Goal: Task Accomplishment & Management: Manage account settings

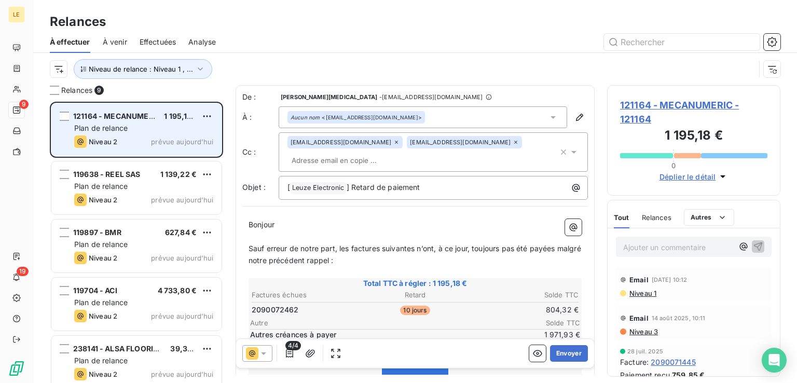
scroll to position [273, 165]
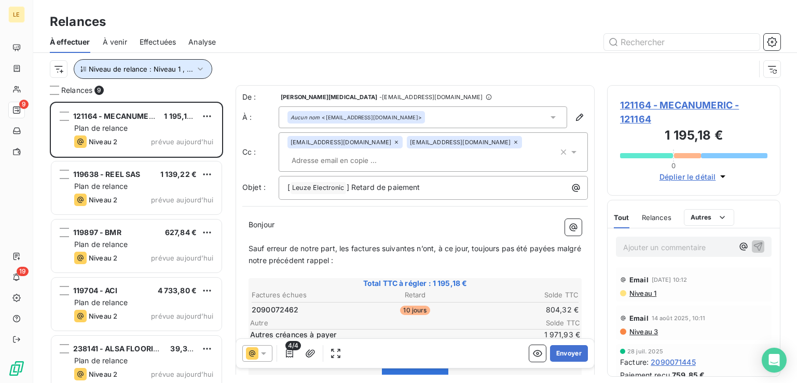
click at [157, 72] on span "Niveau de relance : Niveau 1 , ..." at bounding box center [141, 69] width 104 height 8
click at [253, 44] on div at bounding box center [504, 42] width 552 height 17
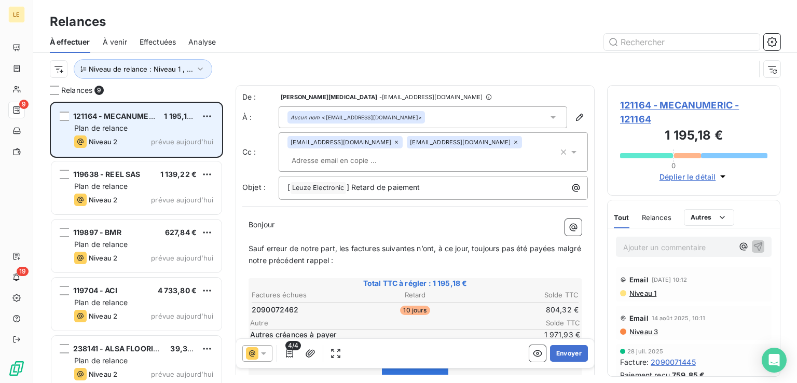
click at [154, 131] on div "Plan de relance" at bounding box center [143, 128] width 139 height 10
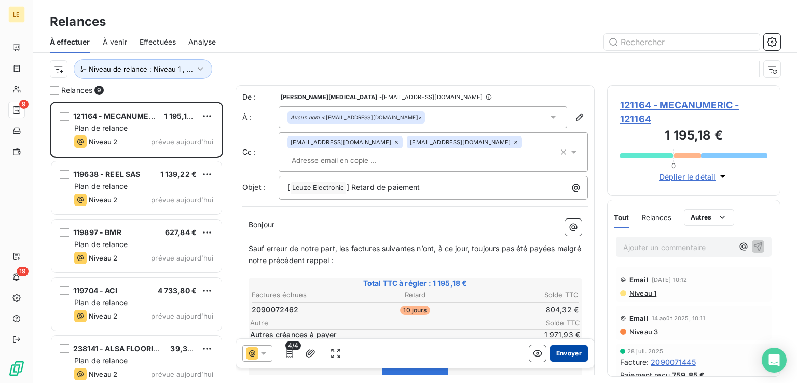
click at [566, 354] on button "Envoyer" at bounding box center [569, 353] width 38 height 17
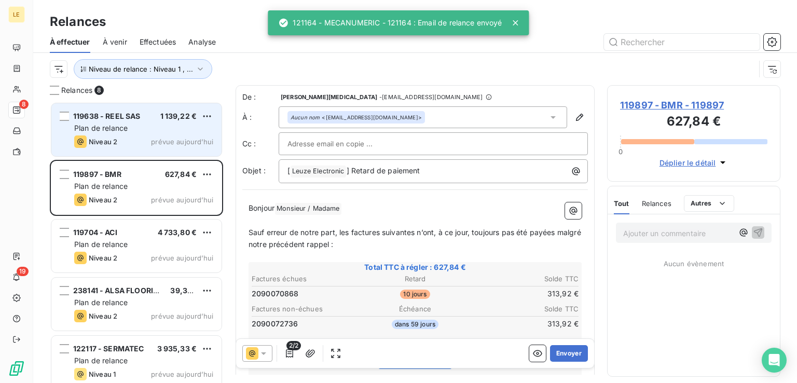
click at [146, 136] on div "Niveau 2 prévue aujourd’hui" at bounding box center [143, 141] width 139 height 12
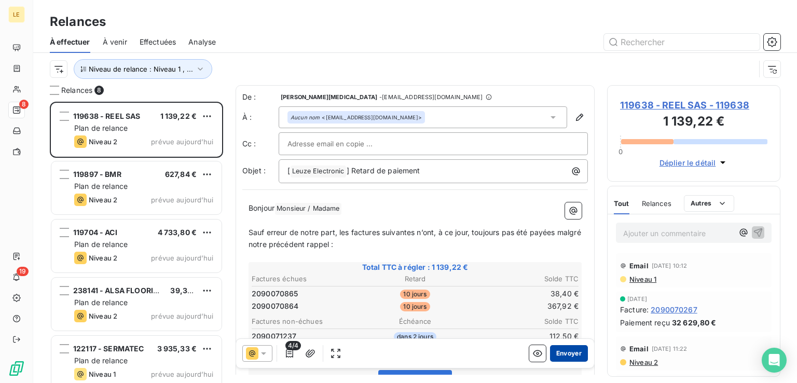
click at [560, 353] on button "Envoyer" at bounding box center [569, 353] width 38 height 17
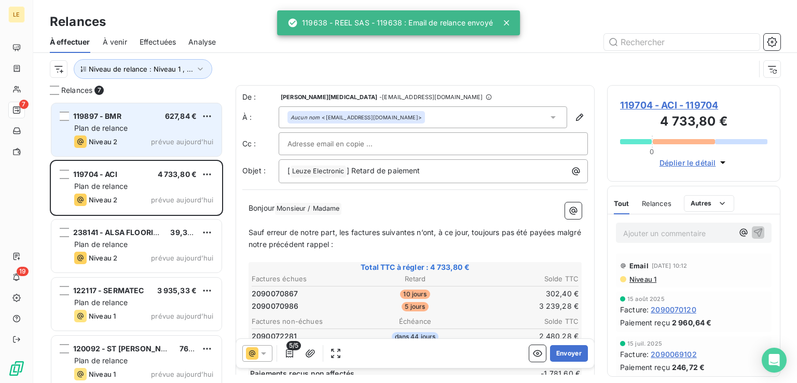
click at [140, 127] on div "Plan de relance" at bounding box center [143, 128] width 139 height 10
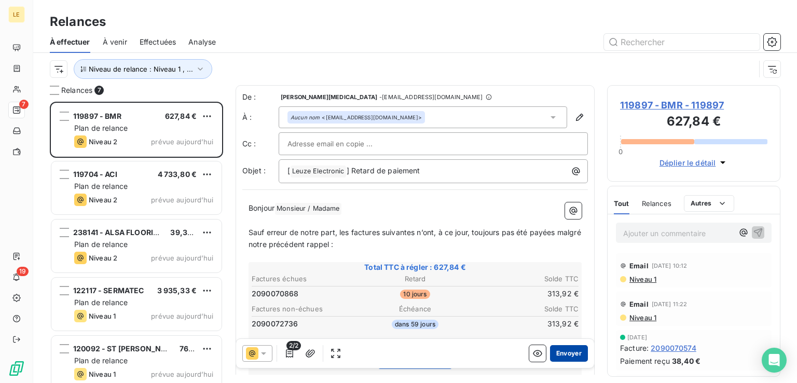
click at [571, 350] on button "Envoyer" at bounding box center [569, 353] width 38 height 17
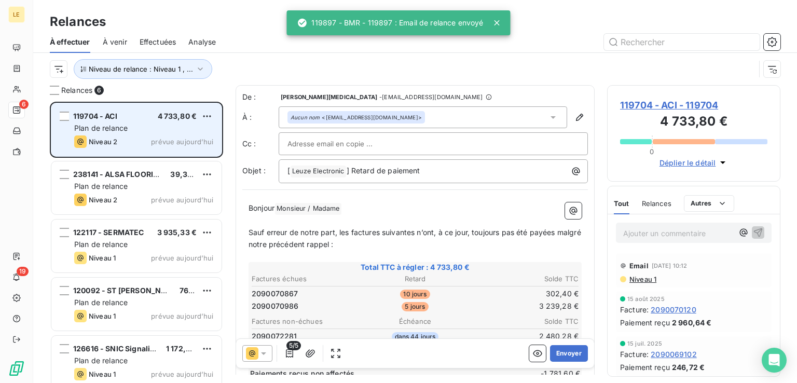
click at [119, 115] on div "119704 - ACI 4 733,80 €" at bounding box center [143, 116] width 139 height 9
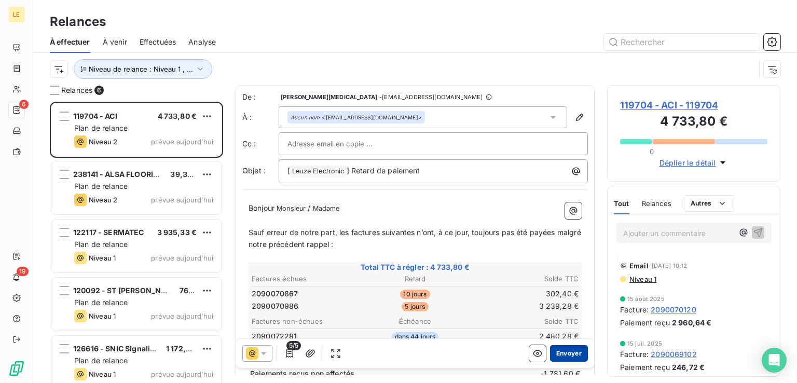
click at [577, 350] on button "Envoyer" at bounding box center [569, 353] width 38 height 17
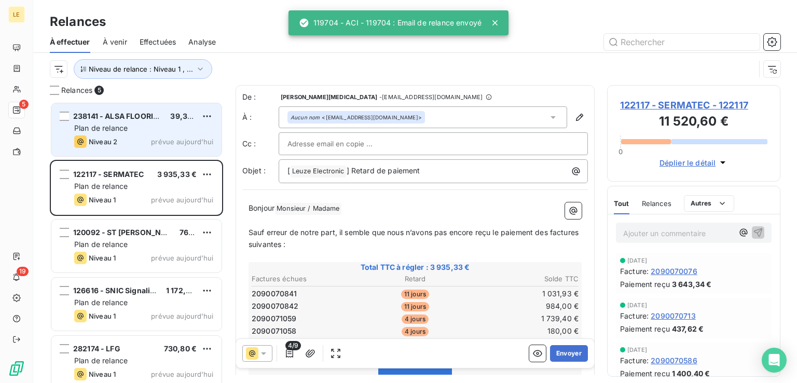
click at [158, 129] on div "Plan de relance" at bounding box center [143, 128] width 139 height 10
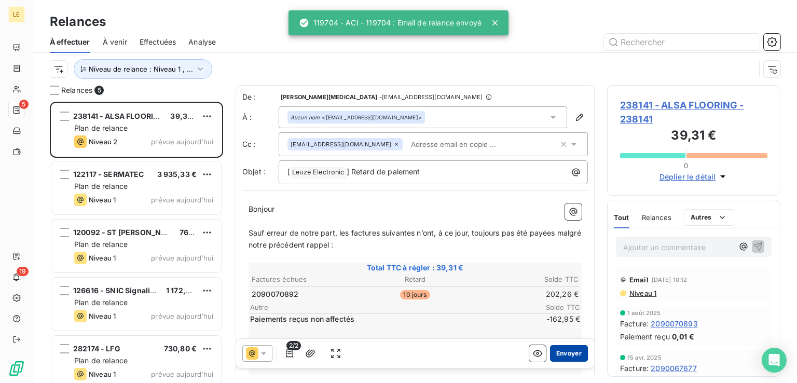
click at [566, 354] on button "Envoyer" at bounding box center [569, 353] width 38 height 17
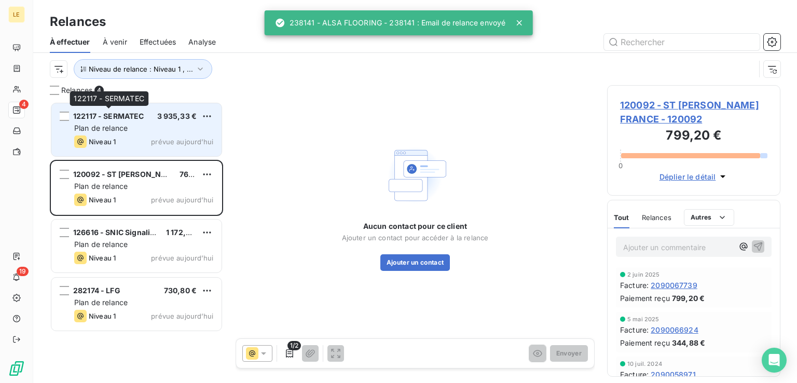
click at [141, 119] on span "122117 - SERMATEC" at bounding box center [108, 116] width 71 height 9
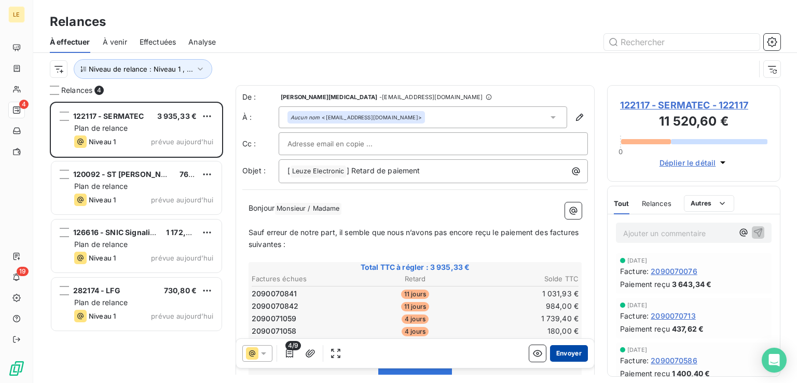
click at [573, 350] on button "Envoyer" at bounding box center [569, 353] width 38 height 17
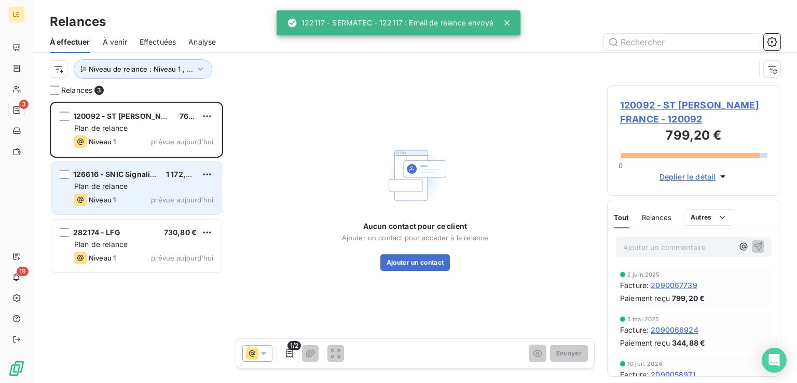
click at [167, 163] on div "126616 - SNIC Signalisation 1 172,82 € Plan de relance Niveau 1 prévue [DATE]" at bounding box center [136, 187] width 170 height 53
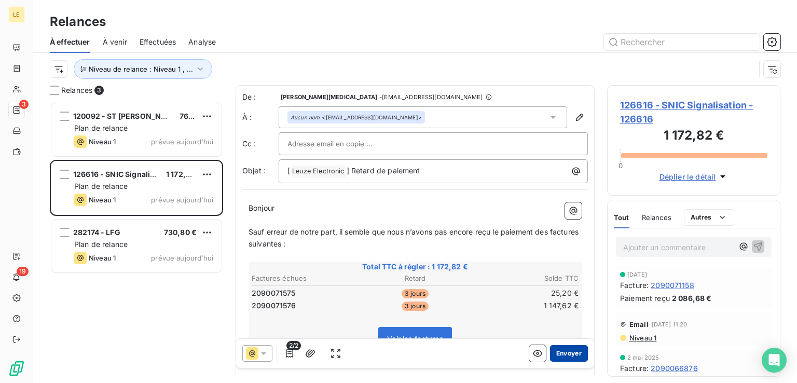
click at [565, 349] on button "Envoyer" at bounding box center [569, 353] width 38 height 17
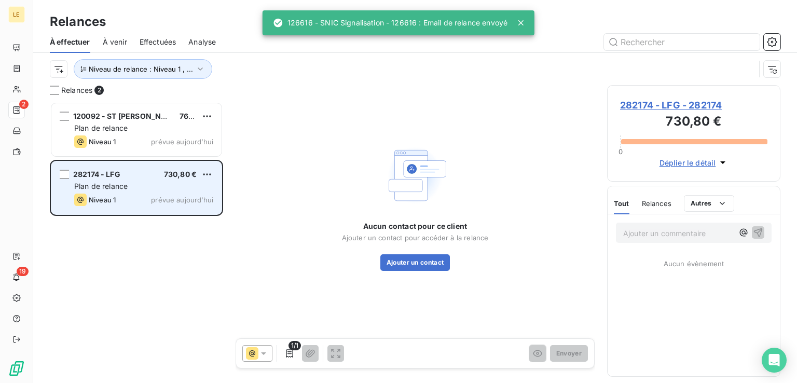
click at [156, 164] on div "282174 - LFG 730,80 € Plan de relance Niveau 1 prévue [DATE]" at bounding box center [136, 187] width 170 height 53
click at [156, 184] on div "Plan de relance" at bounding box center [143, 186] width 139 height 10
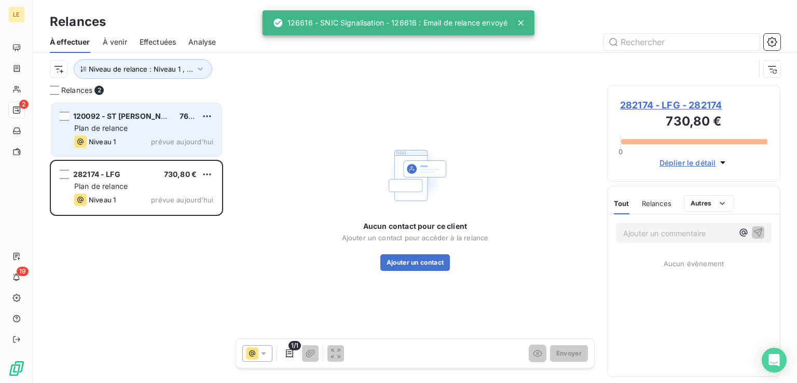
click at [118, 130] on span "Plan de relance" at bounding box center [100, 127] width 53 height 9
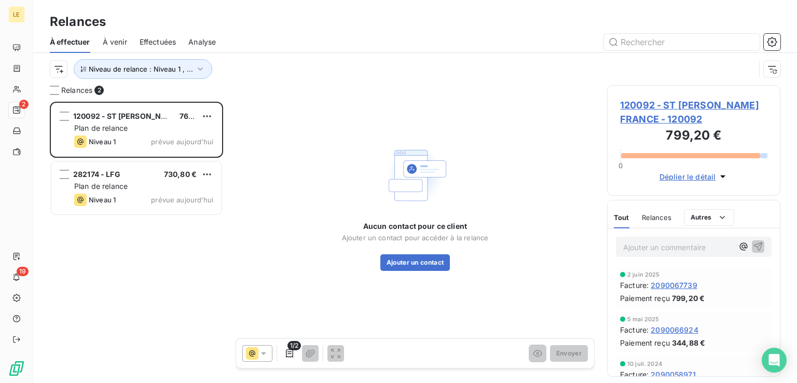
click at [689, 103] on span "120092 - ST [PERSON_NAME] FRANCE - 120092" at bounding box center [693, 112] width 147 height 28
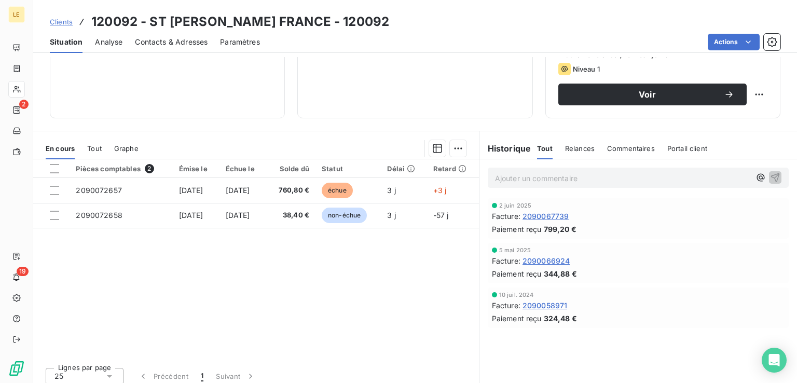
scroll to position [164, 0]
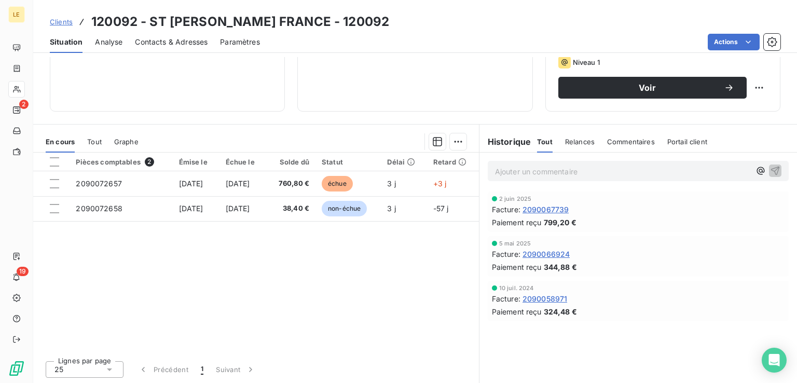
click at [629, 140] on span "Commentaires" at bounding box center [631, 142] width 48 height 8
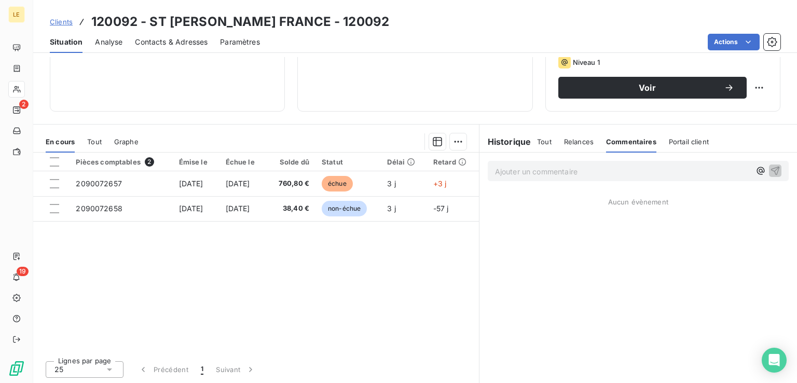
click at [669, 138] on span "Portail client" at bounding box center [689, 142] width 40 height 8
click at [193, 37] on span "Contacts & Adresses" at bounding box center [171, 42] width 73 height 10
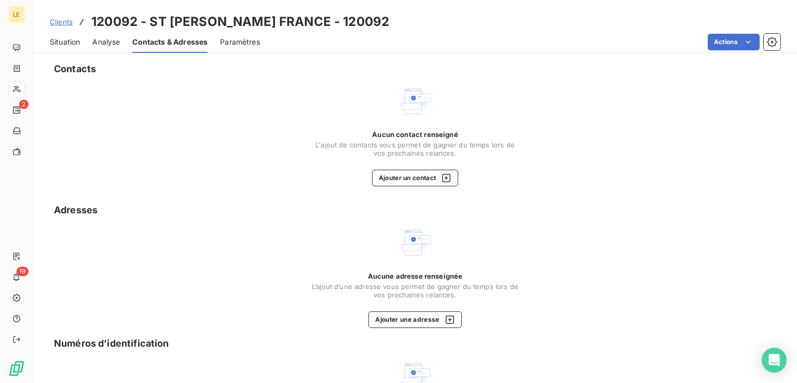
scroll to position [0, 0]
click at [104, 37] on span "Analyse" at bounding box center [106, 42] width 28 height 10
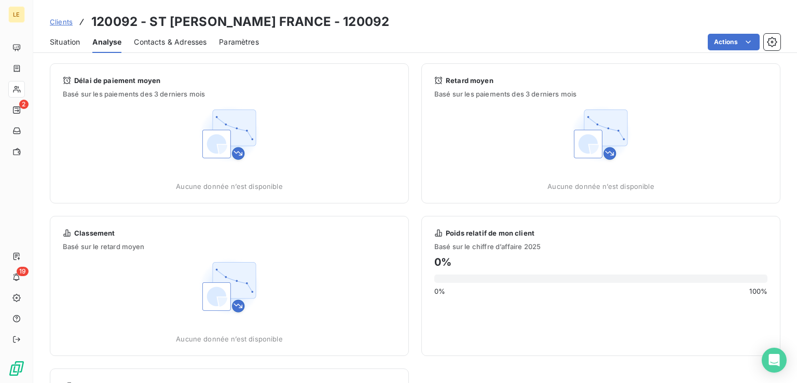
click at [84, 39] on div "Situation Analyse Contacts & Adresses Paramètres Actions" at bounding box center [415, 42] width 764 height 22
click at [79, 39] on span "Situation" at bounding box center [65, 42] width 30 height 10
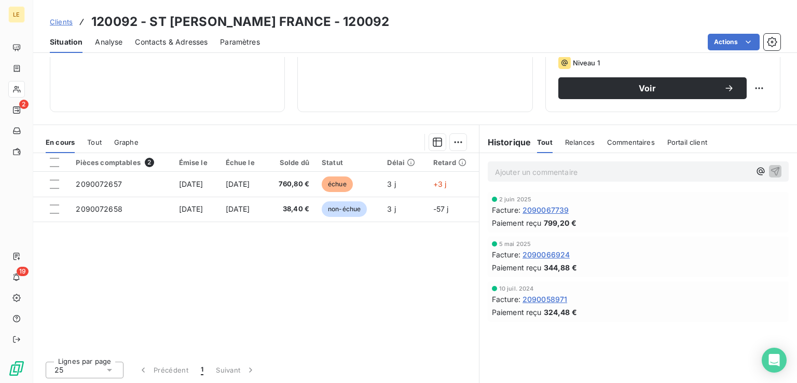
scroll to position [164, 0]
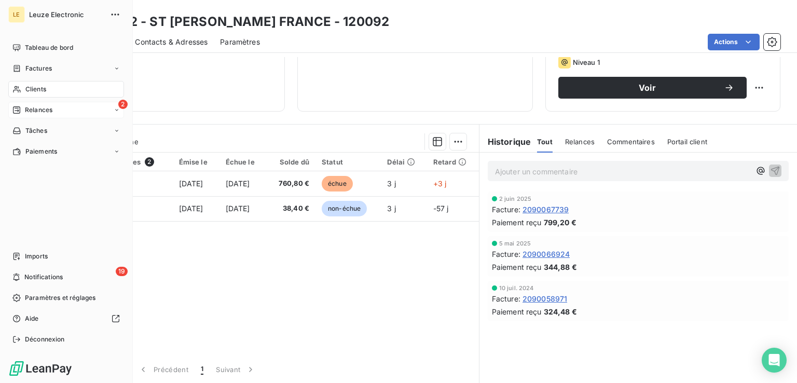
click at [48, 104] on div "2 Relances" at bounding box center [66, 110] width 116 height 17
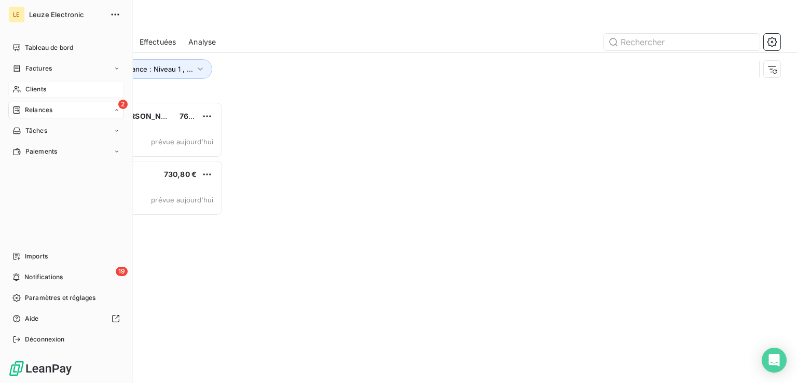
scroll to position [273, 165]
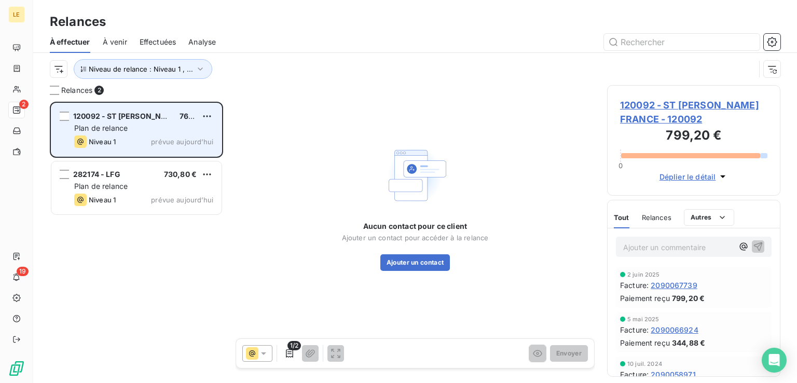
click at [165, 145] on span "prévue aujourd’hui" at bounding box center [182, 142] width 62 height 8
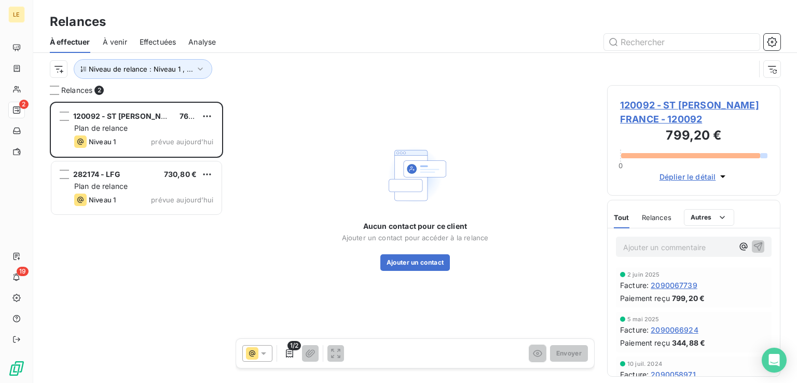
click at [706, 106] on span "120092 - ST [PERSON_NAME] FRANCE - 120092" at bounding box center [693, 112] width 147 height 28
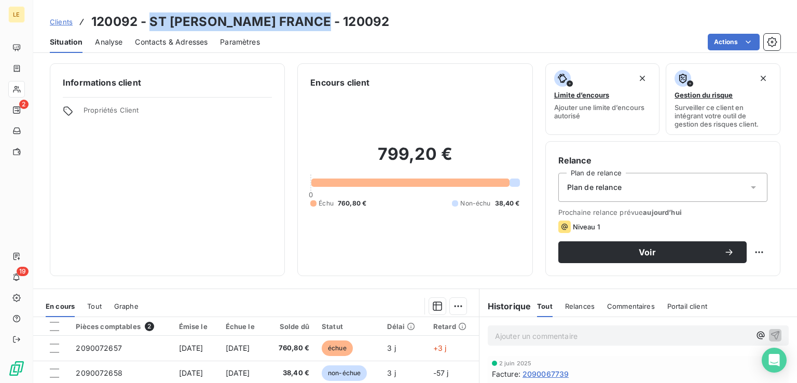
drag, startPoint x: 150, startPoint y: 21, endPoint x: 323, endPoint y: 20, distance: 172.3
click at [323, 20] on h3 "120092 - ST [PERSON_NAME] FRANCE - 120092" at bounding box center [240, 21] width 298 height 19
copy h3 "ST [PERSON_NAME] [GEOGRAPHIC_DATA]"
click at [363, 20] on h3 "120092 - ST [PERSON_NAME] FRANCE - 120092" at bounding box center [240, 21] width 298 height 19
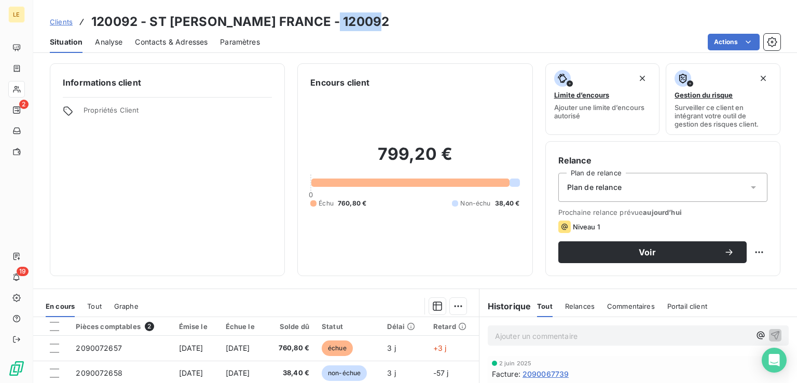
click at [363, 20] on h3 "120092 - ST [PERSON_NAME] FRANCE - 120092" at bounding box center [240, 21] width 298 height 19
copy h3 "120092"
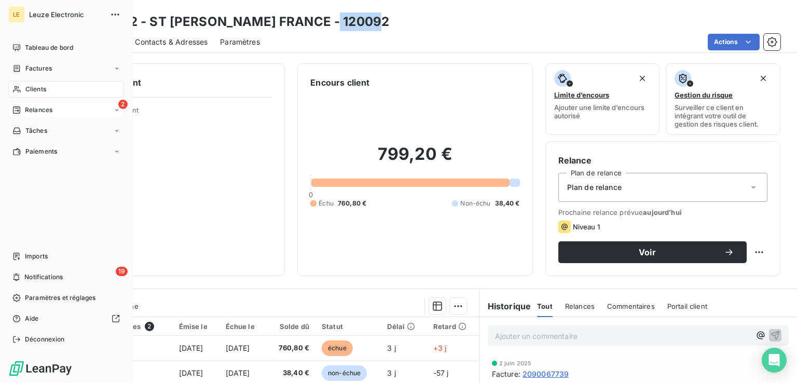
click at [31, 107] on span "Relances" at bounding box center [39, 109] width 28 height 9
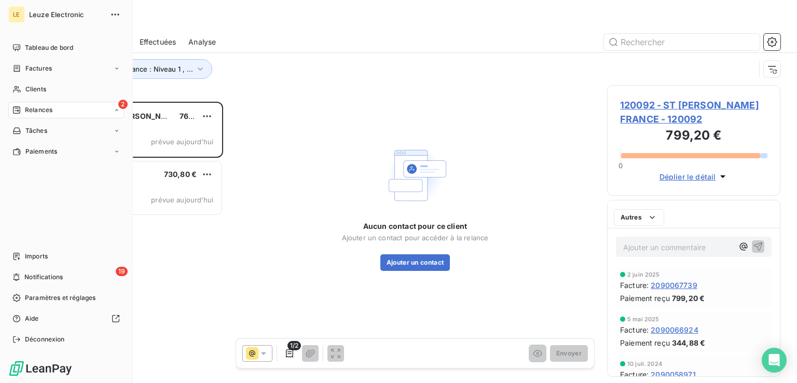
scroll to position [273, 165]
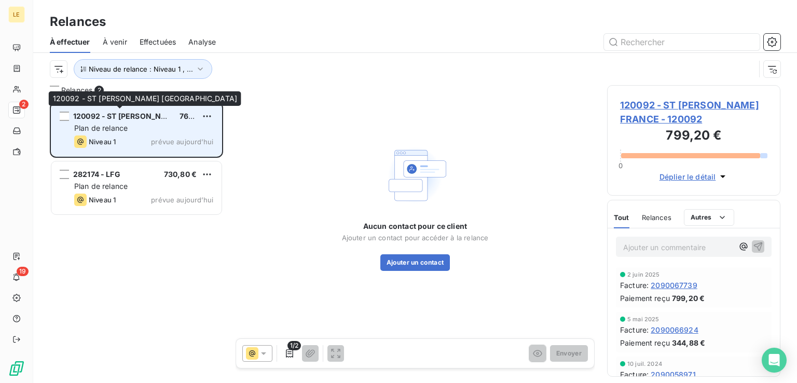
click at [141, 119] on span "120092 - ST [PERSON_NAME] [GEOGRAPHIC_DATA]" at bounding box center [166, 116] width 186 height 9
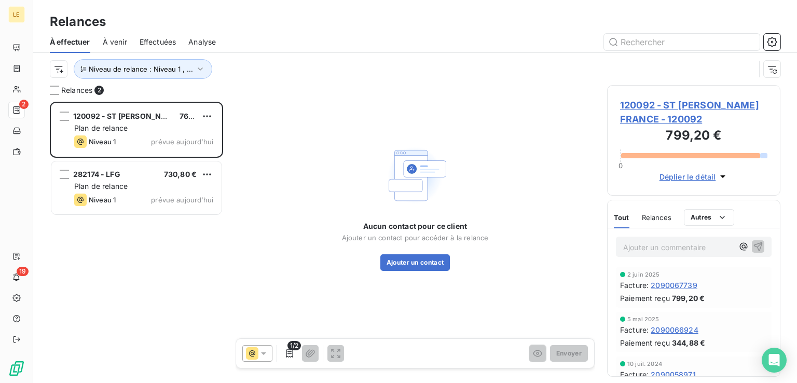
drag, startPoint x: 675, startPoint y: 283, endPoint x: 711, endPoint y: 274, distance: 37.8
click at [718, 271] on div "[DATE] Facture : 2090067739 Paiement reçu 799,20 €" at bounding box center [694, 287] width 156 height 40
drag, startPoint x: 699, startPoint y: 284, endPoint x: 652, endPoint y: 283, distance: 46.7
click at [652, 283] on div "Facture : 2090067739" at bounding box center [693, 285] width 147 height 11
copy span "2090067739"
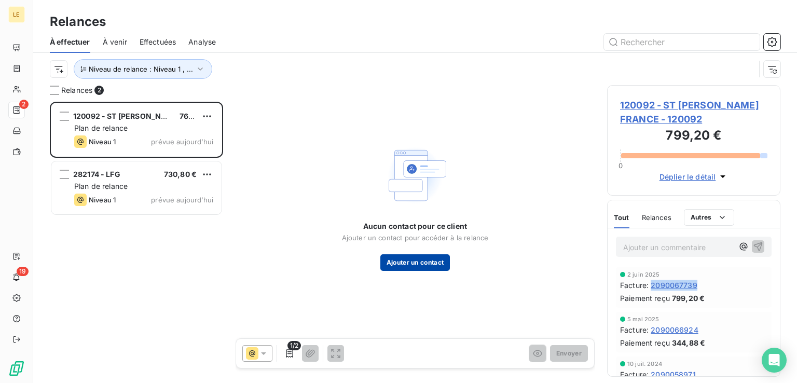
click at [423, 261] on button "Ajouter un contact" at bounding box center [415, 262] width 70 height 17
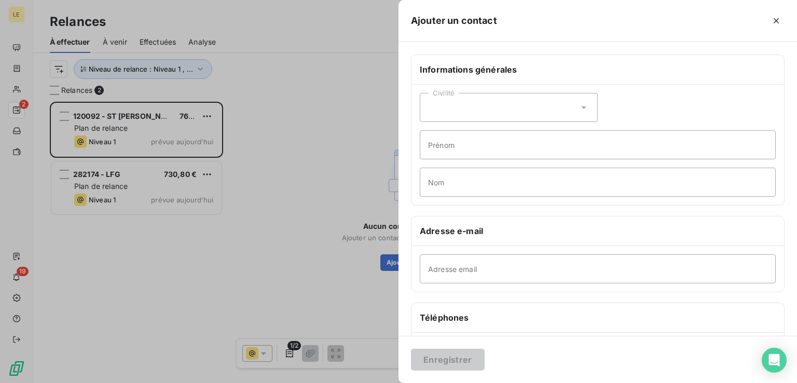
click at [354, 122] on div at bounding box center [398, 191] width 797 height 383
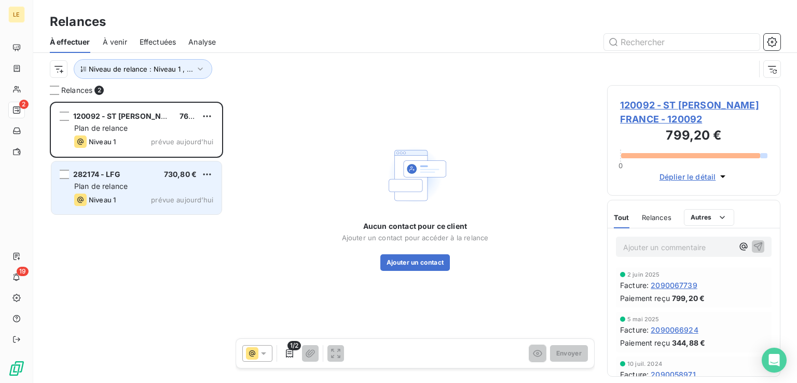
click at [143, 195] on div "Niveau 1 prévue aujourd’hui" at bounding box center [143, 200] width 139 height 12
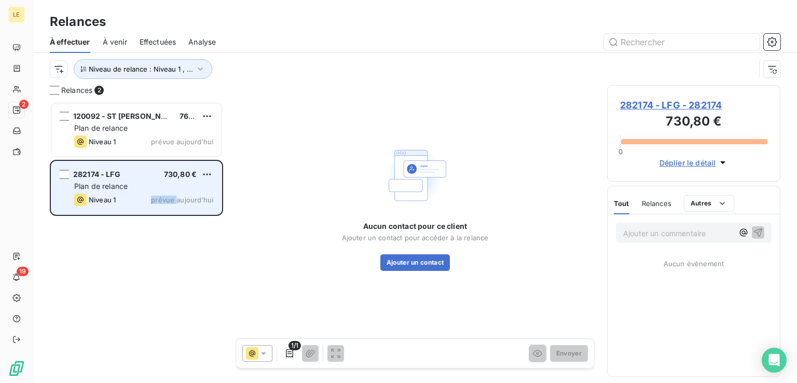
click at [143, 195] on div "Niveau 1 prévue aujourd’hui" at bounding box center [143, 200] width 139 height 12
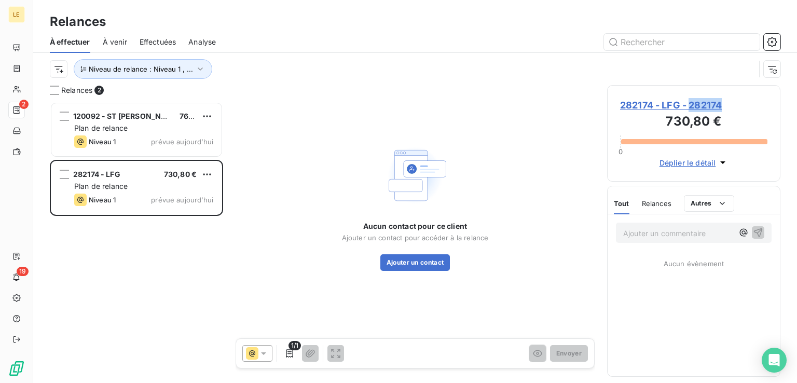
drag, startPoint x: 723, startPoint y: 105, endPoint x: 689, endPoint y: 110, distance: 34.1
click at [689, 110] on span "282174 - LFG - 282174" at bounding box center [693, 105] width 147 height 14
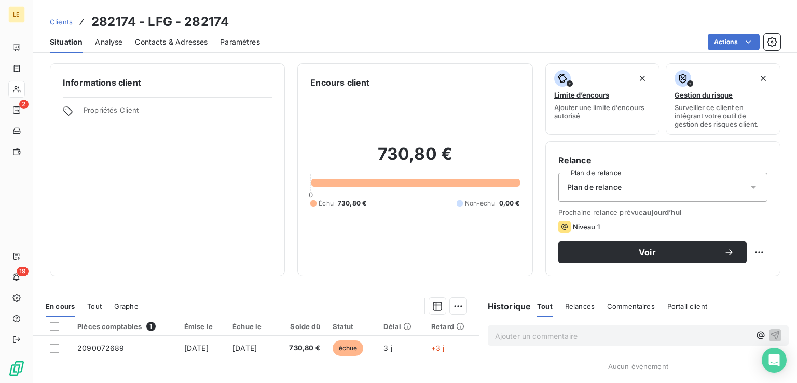
click at [162, 38] on span "Contacts & Adresses" at bounding box center [171, 42] width 73 height 10
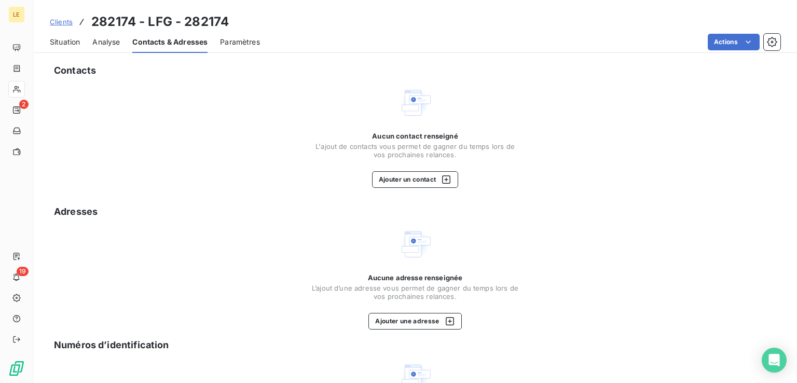
click at [199, 20] on h3 "282174 - LFG - 282174" at bounding box center [160, 21] width 138 height 19
click at [200, 21] on h3 "282174 - LFG - 282174" at bounding box center [160, 21] width 138 height 19
copy h3 "282174"
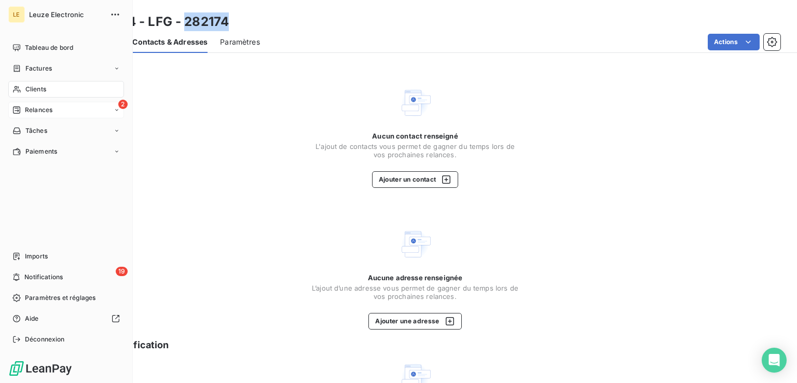
click at [39, 109] on span "Relances" at bounding box center [39, 109] width 28 height 9
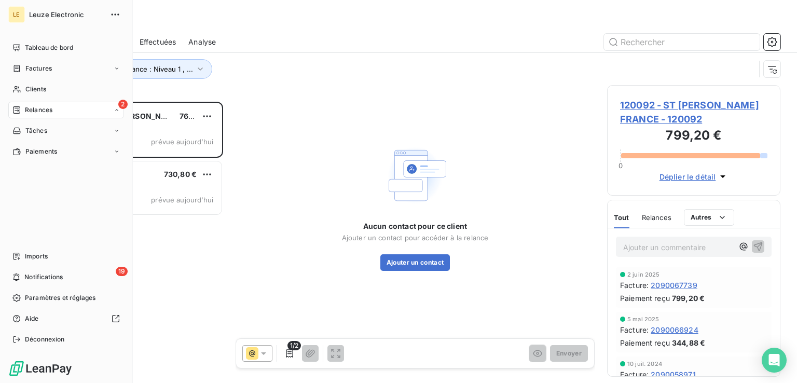
scroll to position [273, 165]
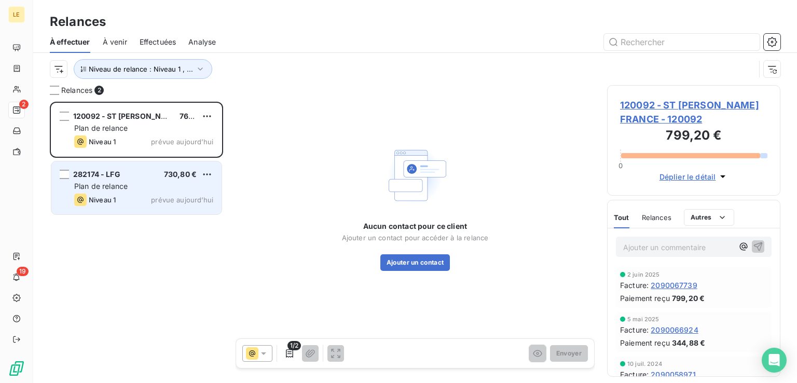
click at [145, 184] on div "Plan de relance" at bounding box center [143, 186] width 139 height 10
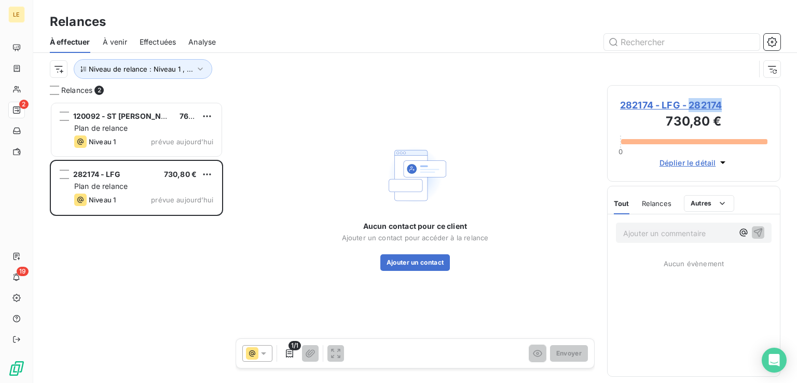
drag, startPoint x: 723, startPoint y: 103, endPoint x: 690, endPoint y: 106, distance: 33.4
click at [690, 106] on span "282174 - LFG - 282174" at bounding box center [693, 105] width 147 height 14
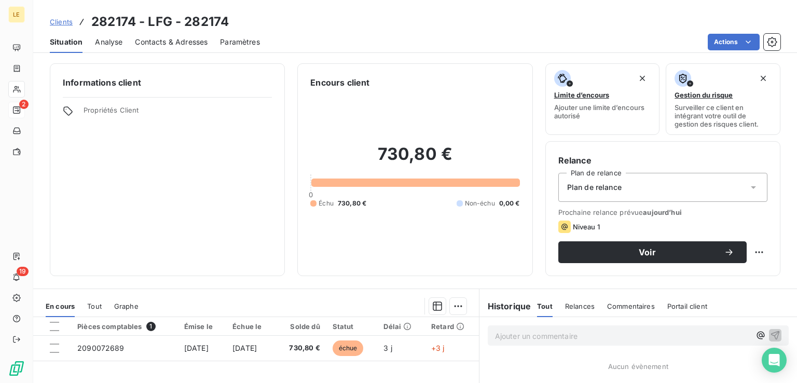
click at [220, 19] on h3 "282174 - LFG - 282174" at bounding box center [160, 21] width 138 height 19
click at [358, 41] on div "Actions" at bounding box center [526, 42] width 508 height 17
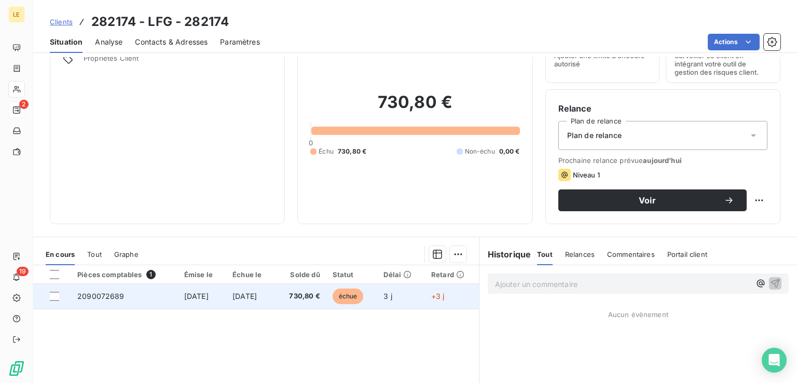
click at [108, 294] on span "2090072689" at bounding box center [100, 296] width 47 height 9
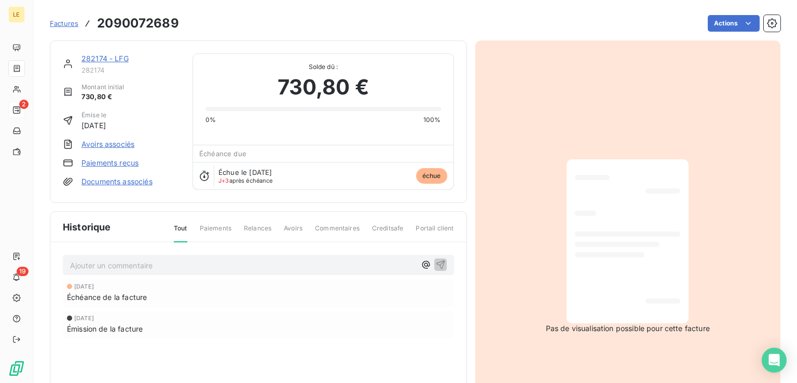
click at [149, 22] on h3 "2090072689" at bounding box center [138, 23] width 82 height 19
copy h3 "2090072689"
click at [733, 22] on html "LE 2 19 Factures 2090072689 Actions 282174 - LFG 282174 Montant initial 730,80 …" at bounding box center [398, 191] width 797 height 383
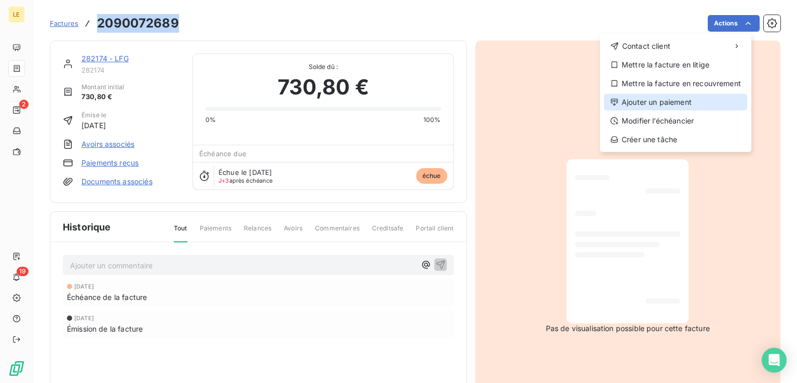
click at [689, 105] on div "Ajouter un paiement" at bounding box center [675, 102] width 143 height 17
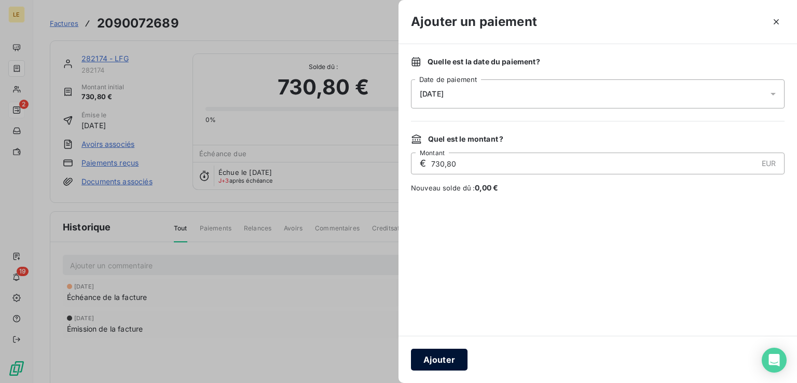
click at [450, 356] on button "Ajouter" at bounding box center [439, 360] width 57 height 22
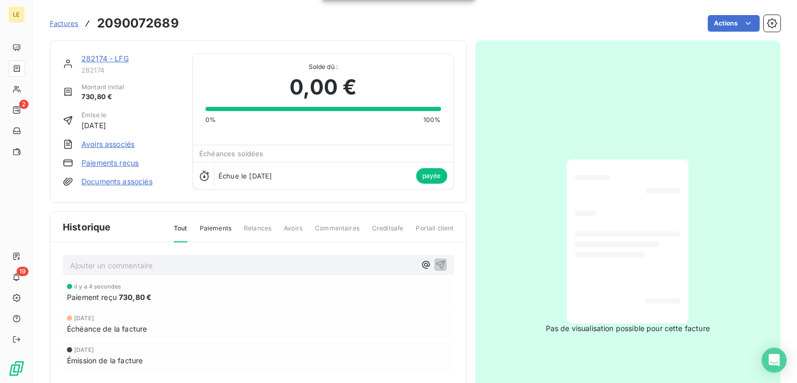
click at [115, 258] on div "Ajouter un commentaire ﻿" at bounding box center [243, 265] width 346 height 14
click at [120, 264] on p "Ajouter un commentaire ﻿" at bounding box center [243, 265] width 346 height 13
click at [420, 258] on button "button" at bounding box center [426, 264] width 12 height 12
click at [336, 266] on p "p" at bounding box center [243, 265] width 346 height 12
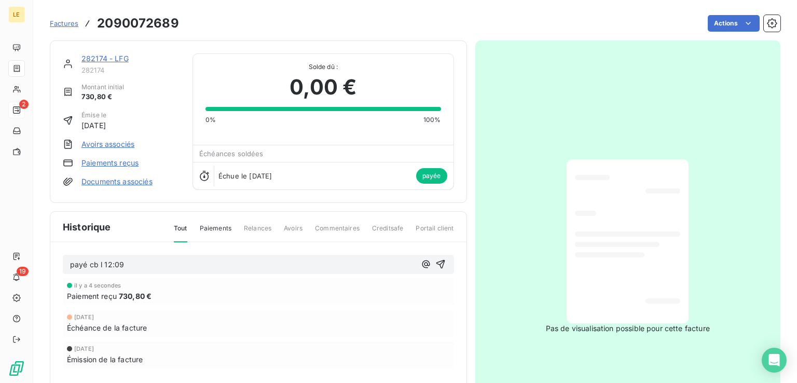
click at [112, 264] on span "payé cb l 12:09" at bounding box center [97, 264] width 54 height 9
click at [101, 264] on span "payé cb l 12/09" at bounding box center [97, 264] width 54 height 9
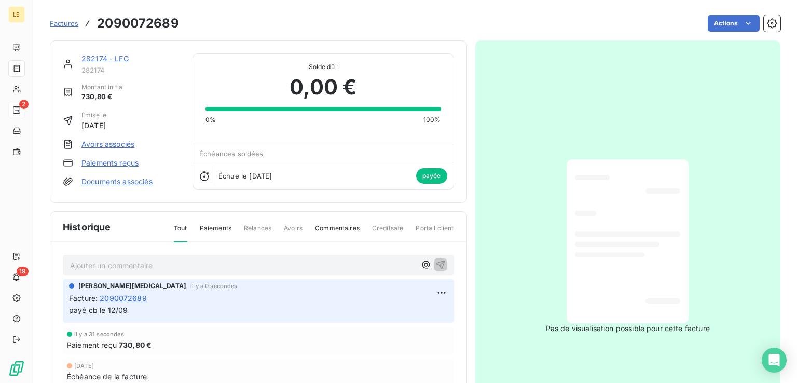
click at [118, 59] on link "282174 - LFG" at bounding box center [104, 58] width 47 height 9
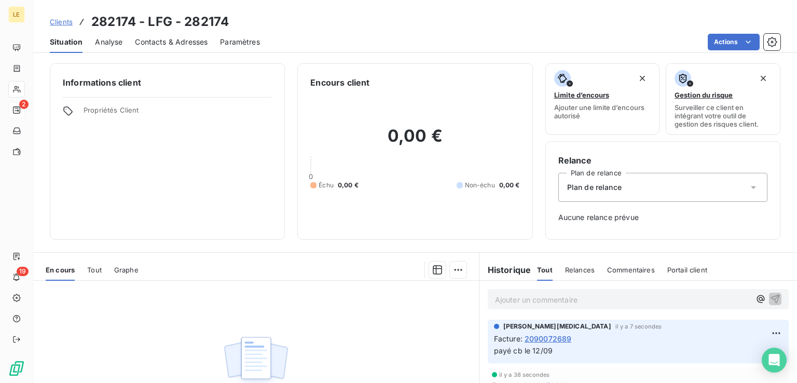
click at [147, 44] on span "Contacts & Adresses" at bounding box center [171, 42] width 73 height 10
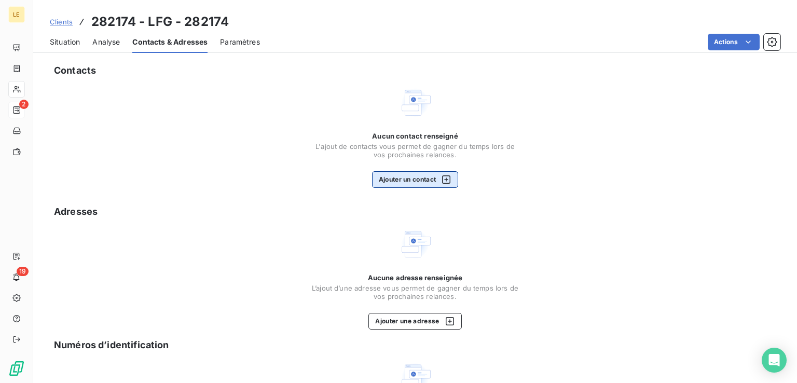
click at [416, 178] on button "Ajouter un contact" at bounding box center [415, 179] width 87 height 17
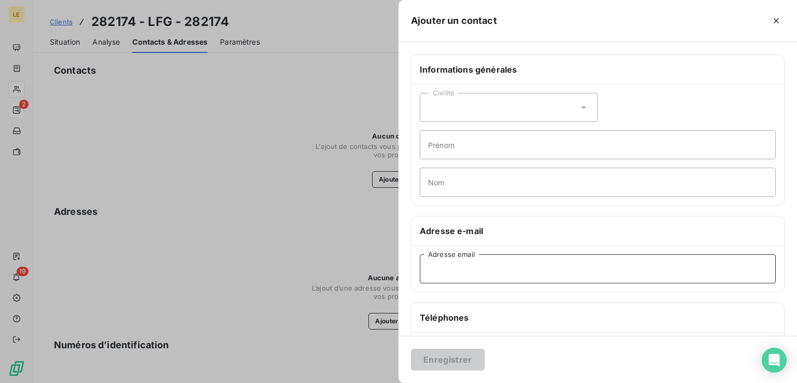
click at [494, 271] on input "Adresse email" at bounding box center [598, 268] width 356 height 29
paste input "[EMAIL_ADDRESS][DOMAIN_NAME]"
click at [430, 266] on input "[EMAIL_ADDRESS][DOMAIN_NAME]" at bounding box center [598, 268] width 356 height 29
type input "[EMAIL_ADDRESS][DOMAIN_NAME]"
click at [467, 355] on button "Enregistrer" at bounding box center [448, 360] width 74 height 22
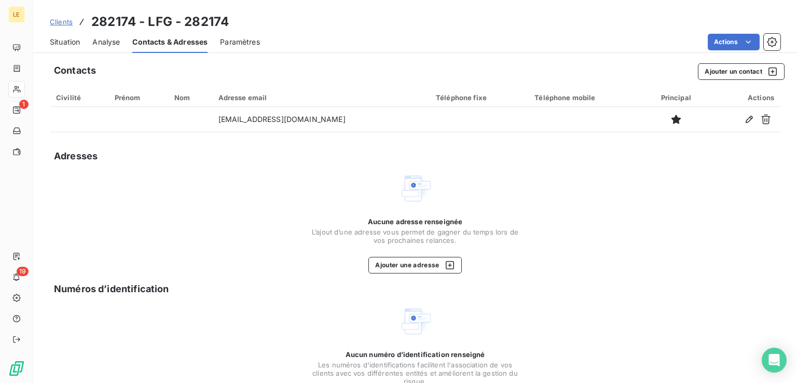
click at [74, 38] on span "Situation" at bounding box center [65, 42] width 30 height 10
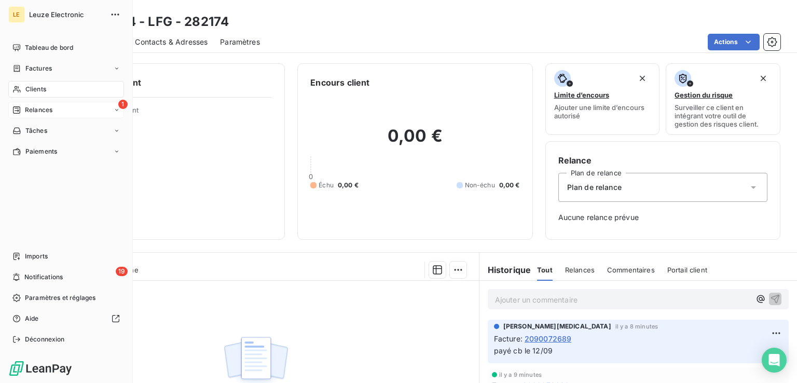
click at [55, 108] on div "1 Relances" at bounding box center [66, 110] width 116 height 17
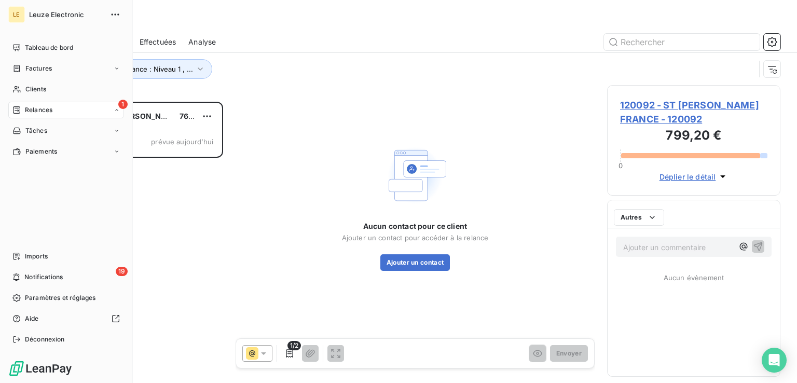
scroll to position [273, 165]
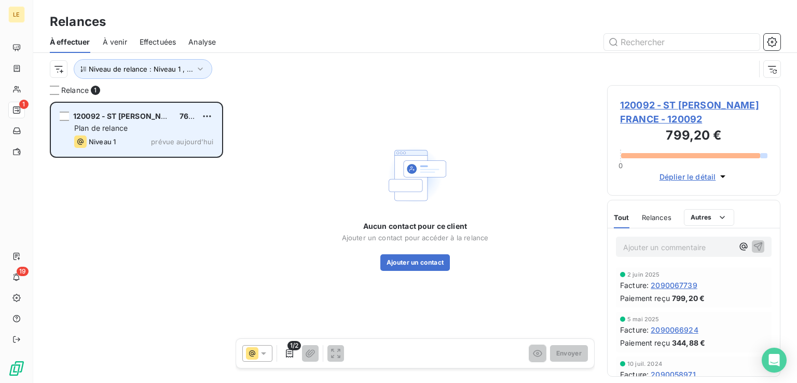
click at [151, 128] on div "Plan de relance" at bounding box center [143, 128] width 139 height 10
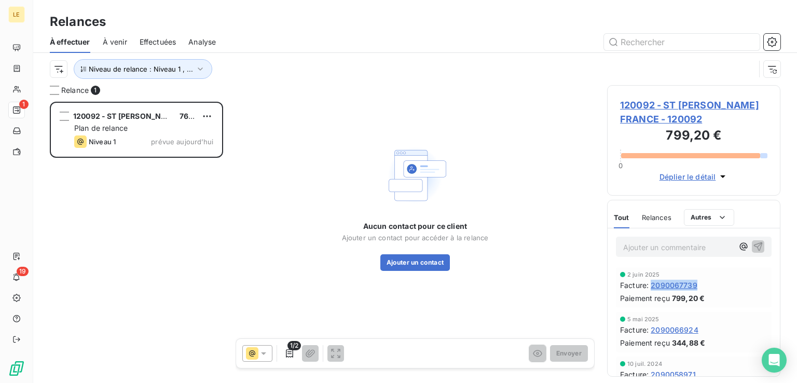
drag, startPoint x: 704, startPoint y: 281, endPoint x: 654, endPoint y: 283, distance: 49.8
click at [654, 283] on div "Facture : 2090067739" at bounding box center [693, 285] width 147 height 11
copy span "2090067739"
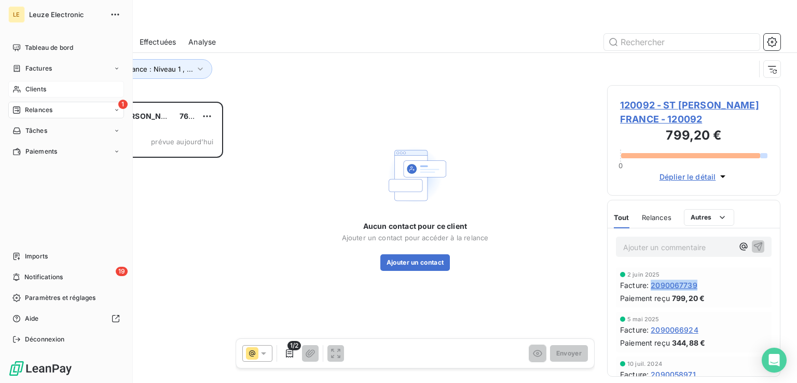
click at [39, 88] on span "Clients" at bounding box center [35, 89] width 21 height 9
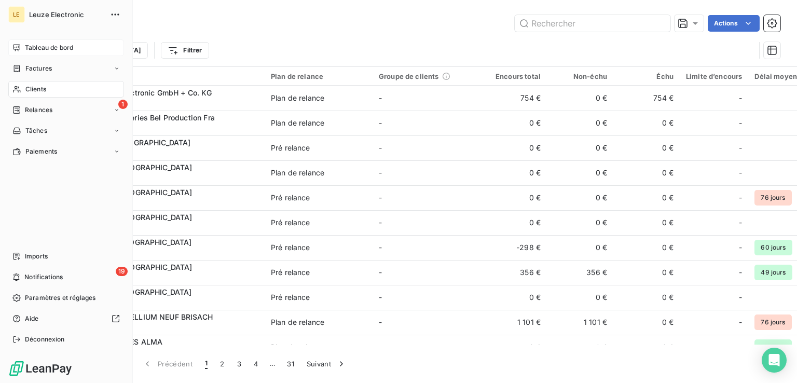
click at [61, 54] on div "Tableau de bord" at bounding box center [66, 47] width 116 height 17
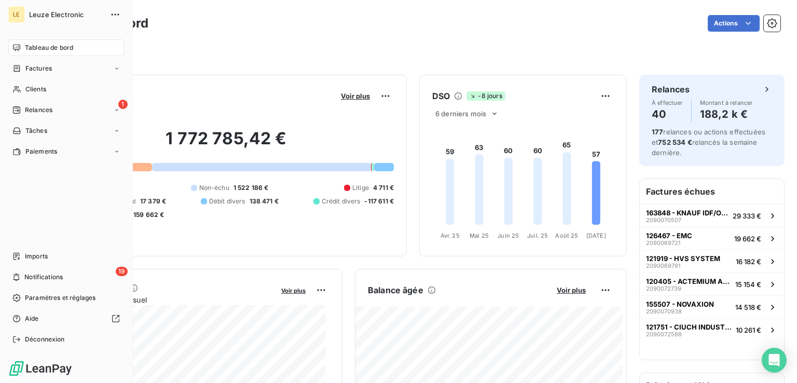
click at [20, 107] on icon at bounding box center [16, 109] width 7 height 7
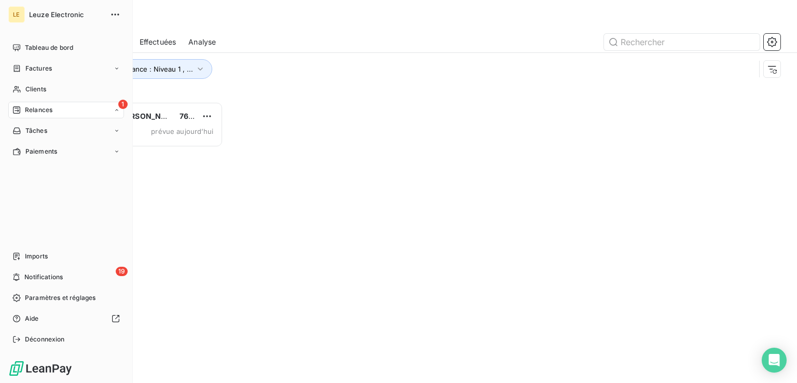
scroll to position [273, 165]
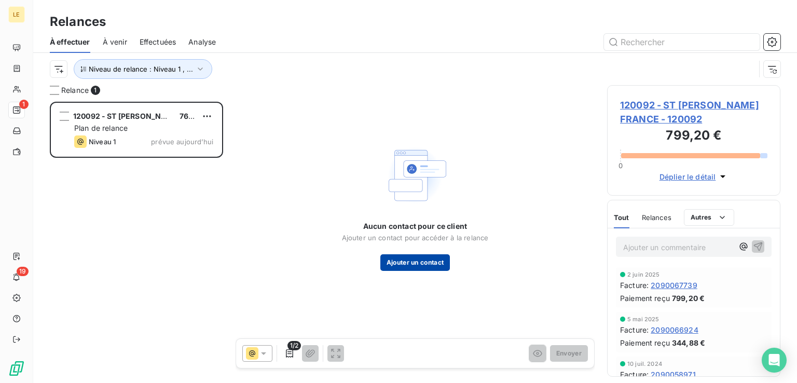
click at [435, 258] on button "Ajouter un contact" at bounding box center [415, 262] width 70 height 17
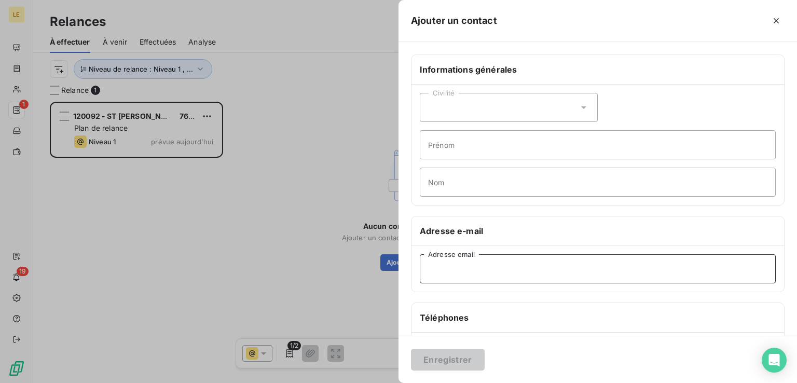
click at [475, 276] on input "Adresse email" at bounding box center [598, 268] width 356 height 29
click at [498, 279] on input "Adresse email" at bounding box center [598, 268] width 356 height 29
paste input "[EMAIL_ADDRESS][DOMAIN_NAME]"
type input "[EMAIL_ADDRESS][DOMAIN_NAME]"
click at [469, 358] on button "Enregistrer" at bounding box center [448, 360] width 74 height 22
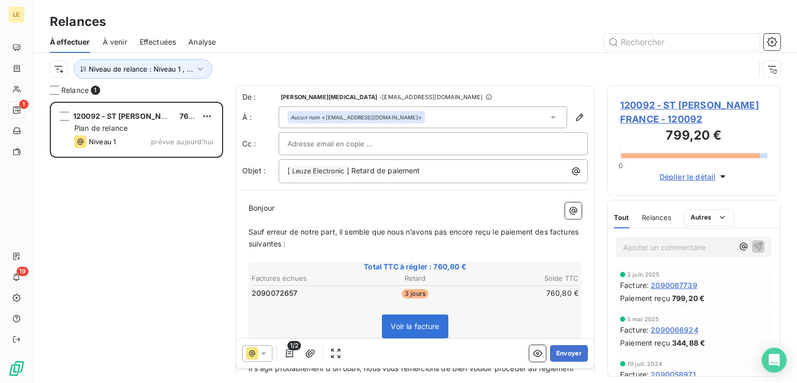
scroll to position [148, 0]
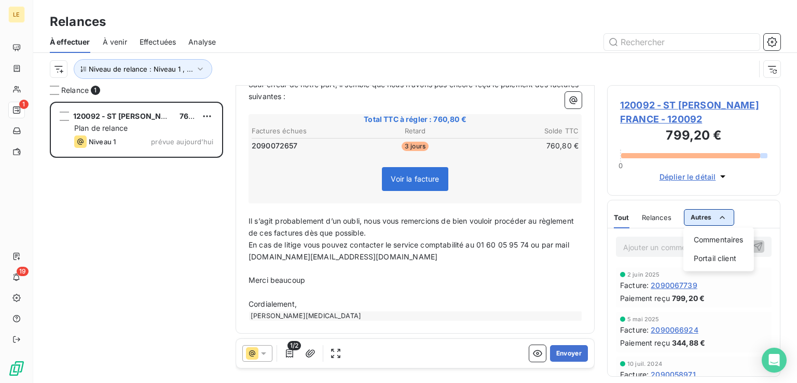
click at [706, 213] on html "LE 1 19 Relances À effectuer À venir Effectuées Analyse Niveau de relance : Niv…" at bounding box center [398, 191] width 797 height 383
click at [206, 215] on html "LE 1 19 Relances À effectuer À venir Effectuées Analyse Niveau de relance : Niv…" at bounding box center [398, 191] width 797 height 383
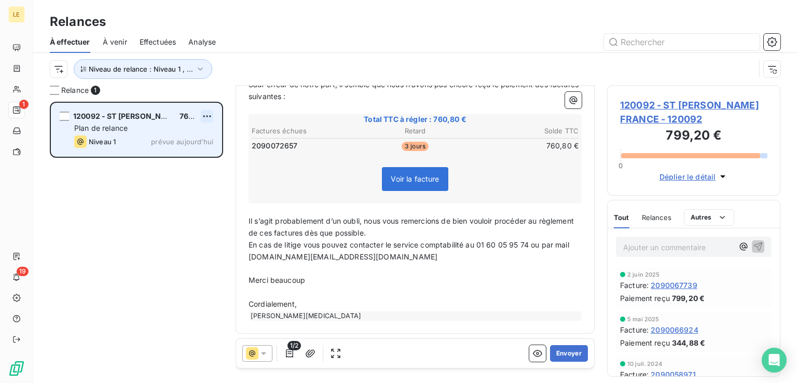
click at [209, 114] on html "LE 1 19 Relances À effectuer À venir Effectuées Analyse Niveau de relance : Niv…" at bounding box center [398, 191] width 797 height 383
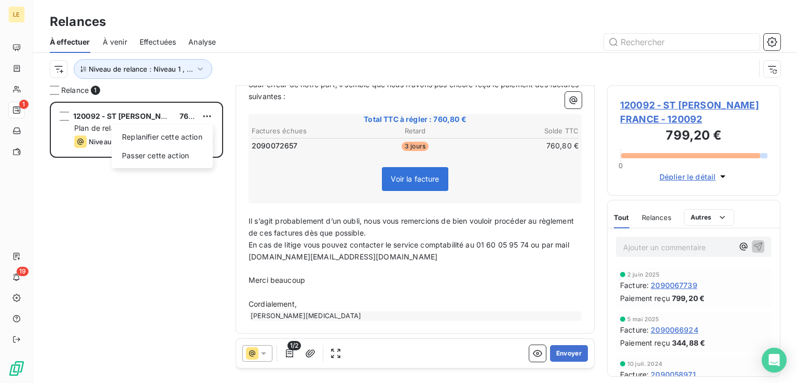
click at [660, 245] on html "LE 1 19 Relances À effectuer À venir Effectuées Analyse Niveau de relance : Niv…" at bounding box center [398, 191] width 797 height 383
click at [662, 248] on p "Ajouter un commentaire ﻿" at bounding box center [678, 247] width 110 height 13
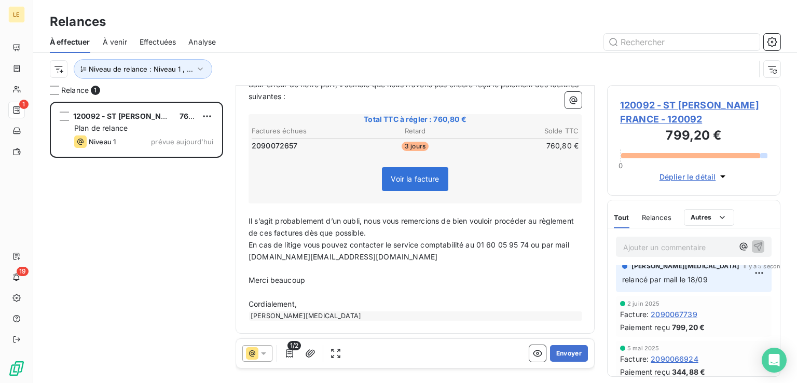
scroll to position [0, 0]
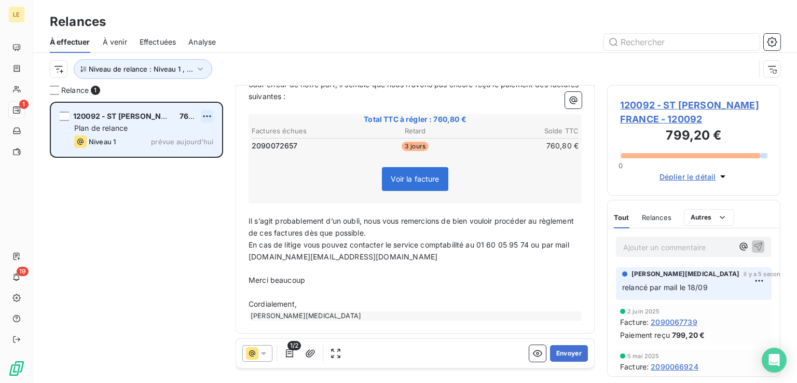
click at [209, 120] on html "LE 1 19 Relances À effectuer À venir Effectuées Analyse Niveau de relance : Niv…" at bounding box center [398, 191] width 797 height 383
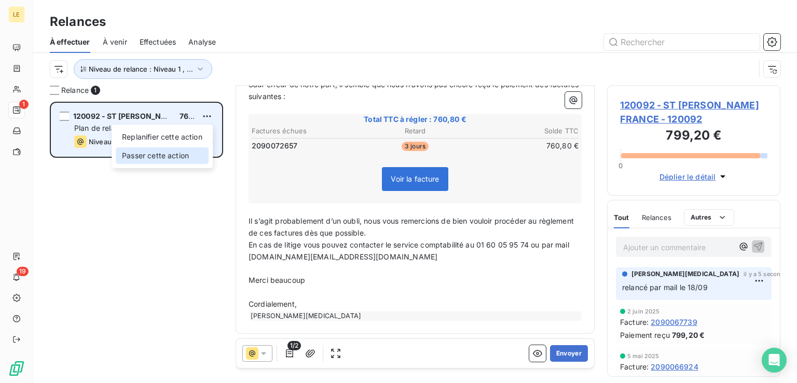
click at [189, 158] on div "Passer cette action" at bounding box center [162, 155] width 93 height 17
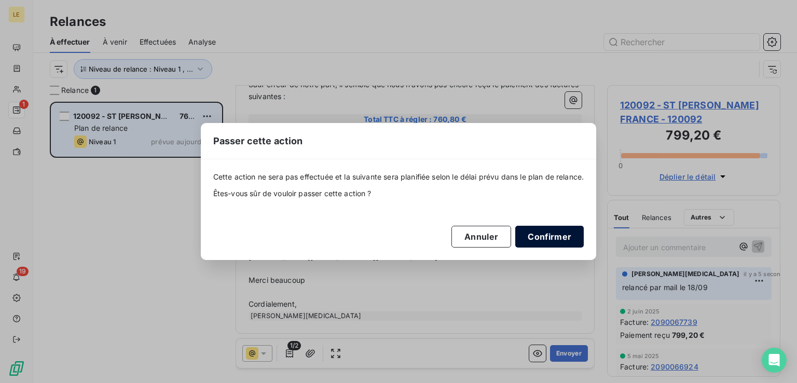
click at [554, 242] on button "Confirmer" at bounding box center [549, 237] width 68 height 22
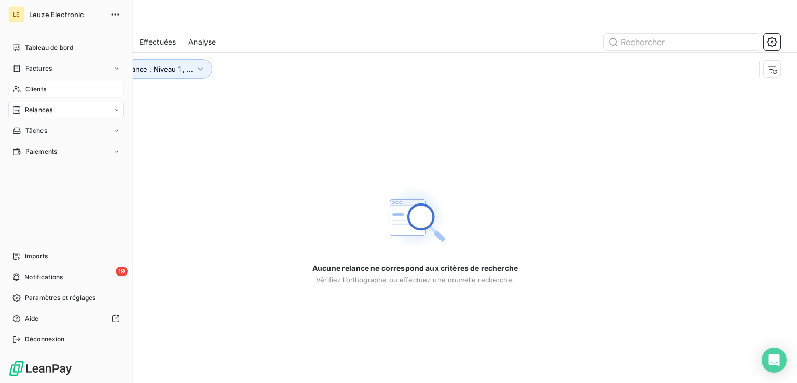
click at [34, 86] on span "Clients" at bounding box center [35, 89] width 21 height 9
